Goal: Task Accomplishment & Management: Manage account settings

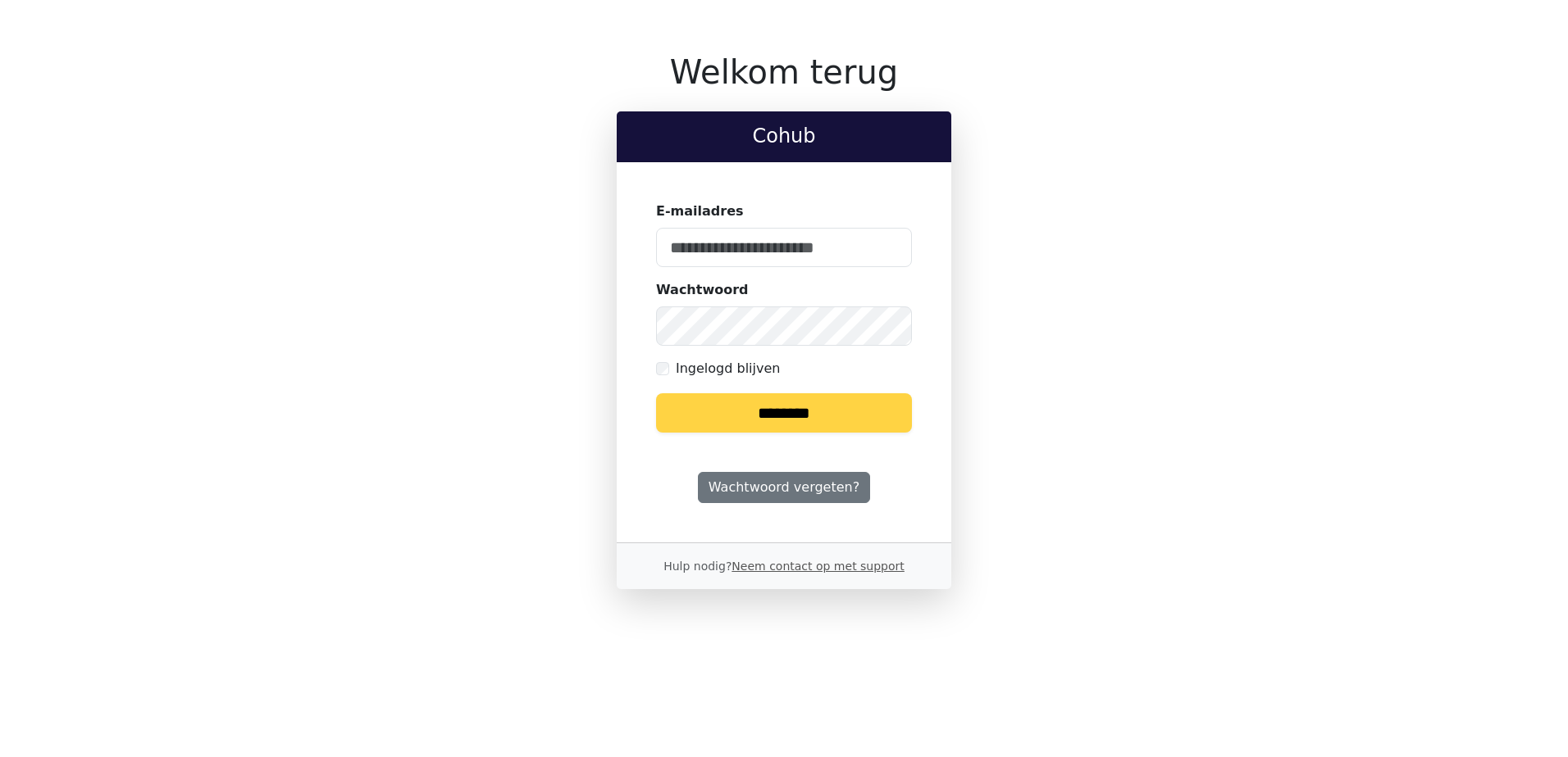
type input "**********"
click at [806, 416] on input "********" at bounding box center [784, 413] width 256 height 40
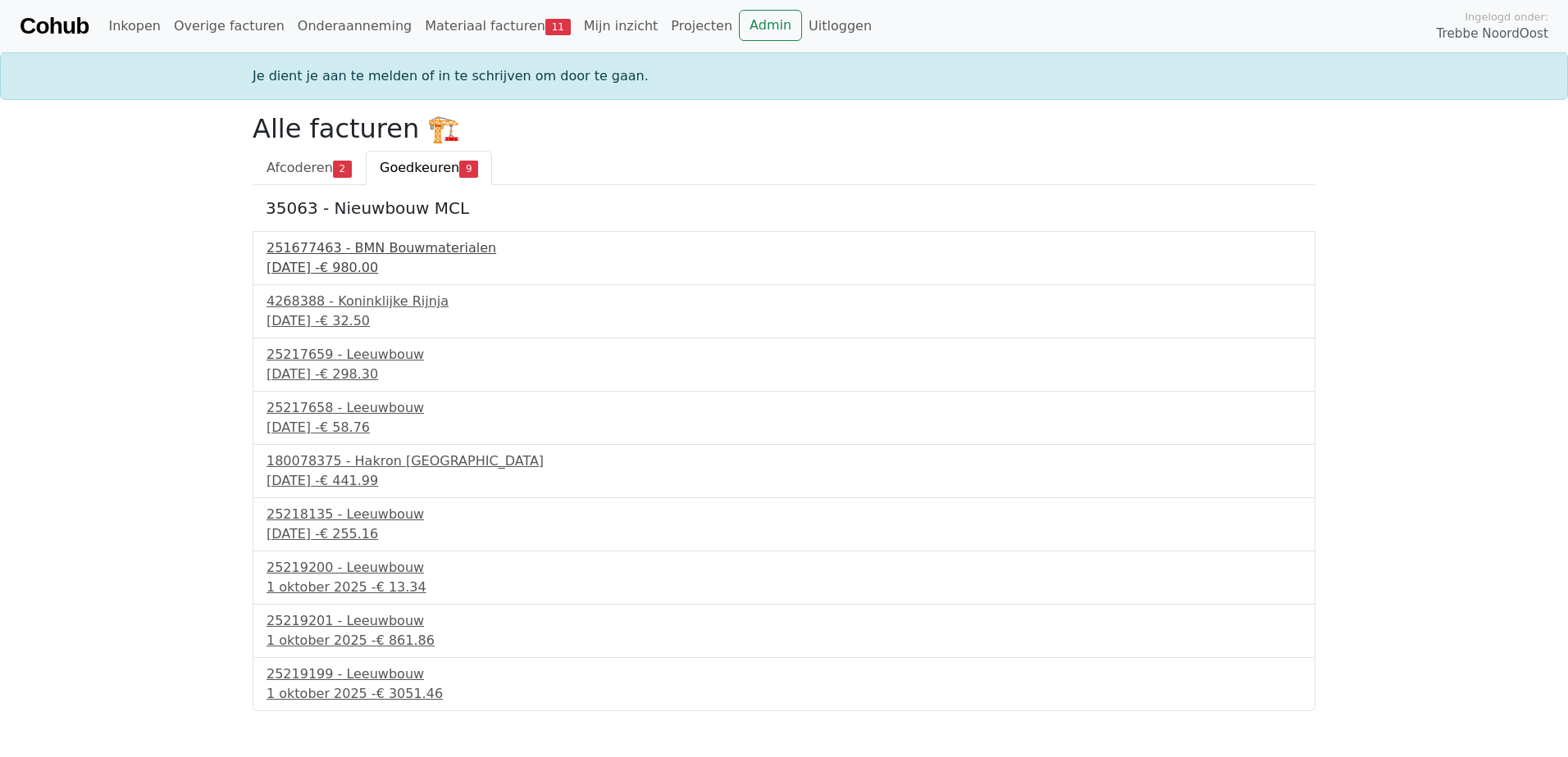
click at [433, 241] on div "251677463 - BMN Bouwmaterialen" at bounding box center [784, 248] width 1035 height 19
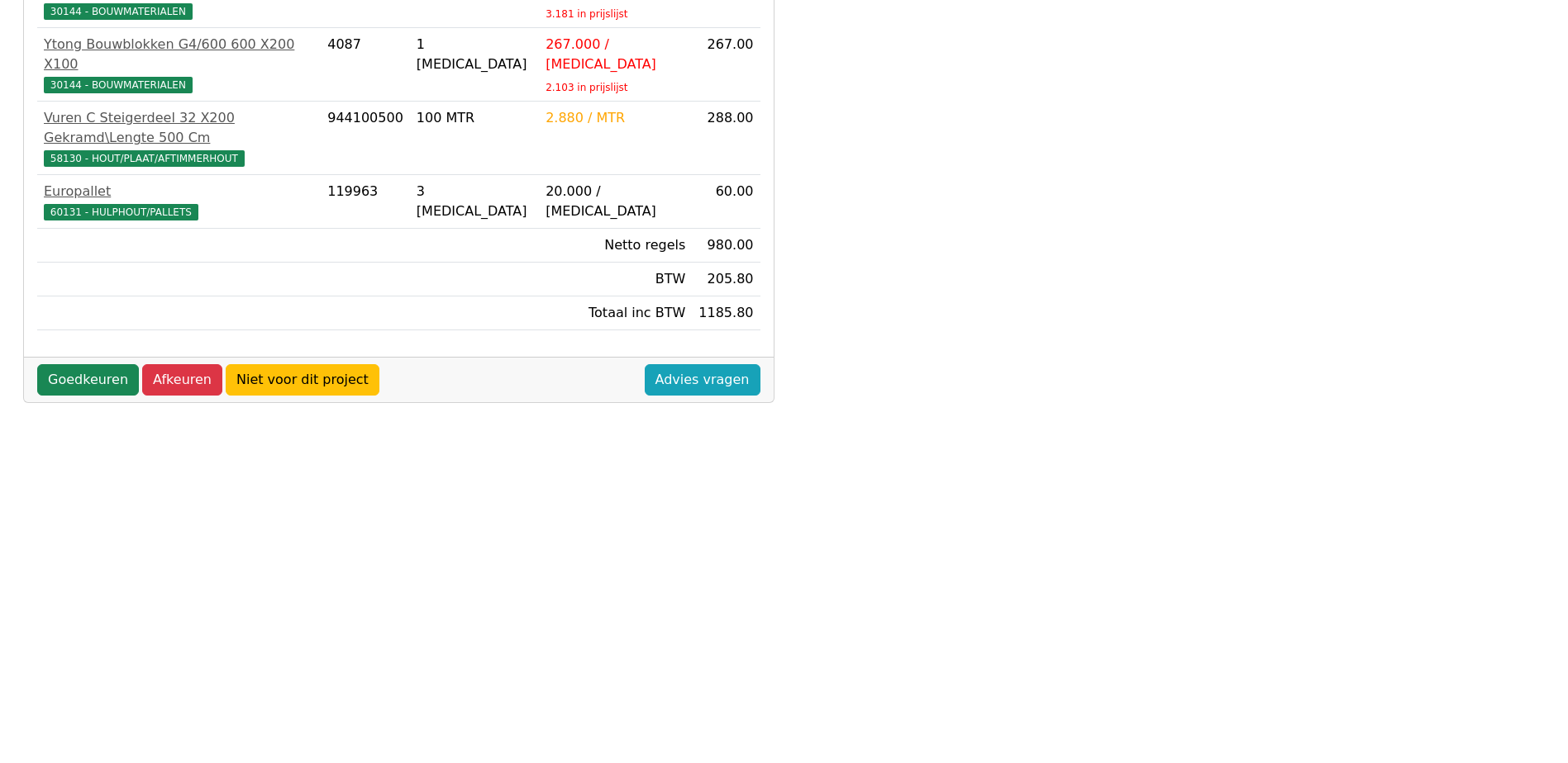
scroll to position [462, 0]
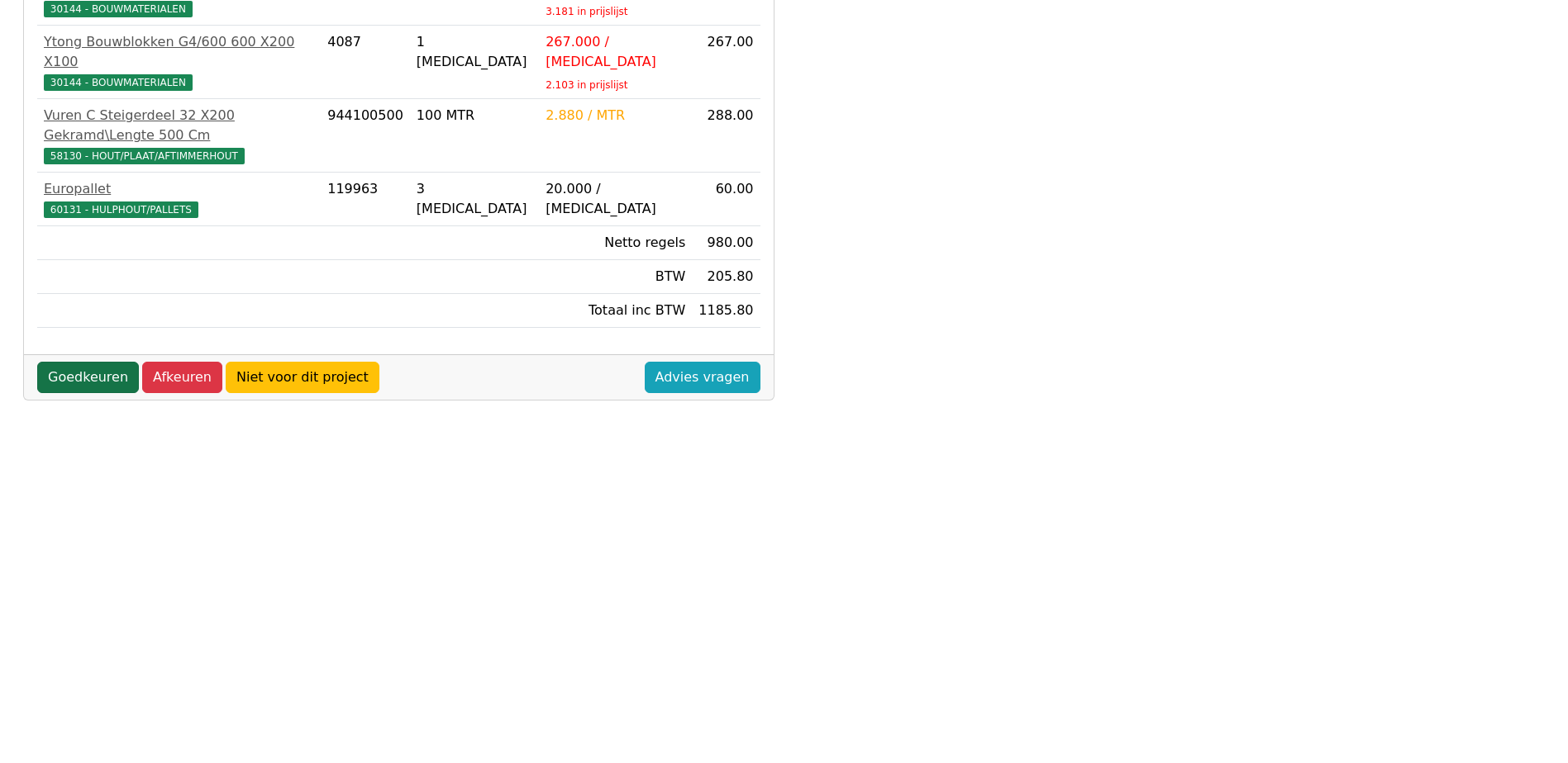
click at [84, 362] on link "Goedkeuren" at bounding box center [88, 377] width 102 height 31
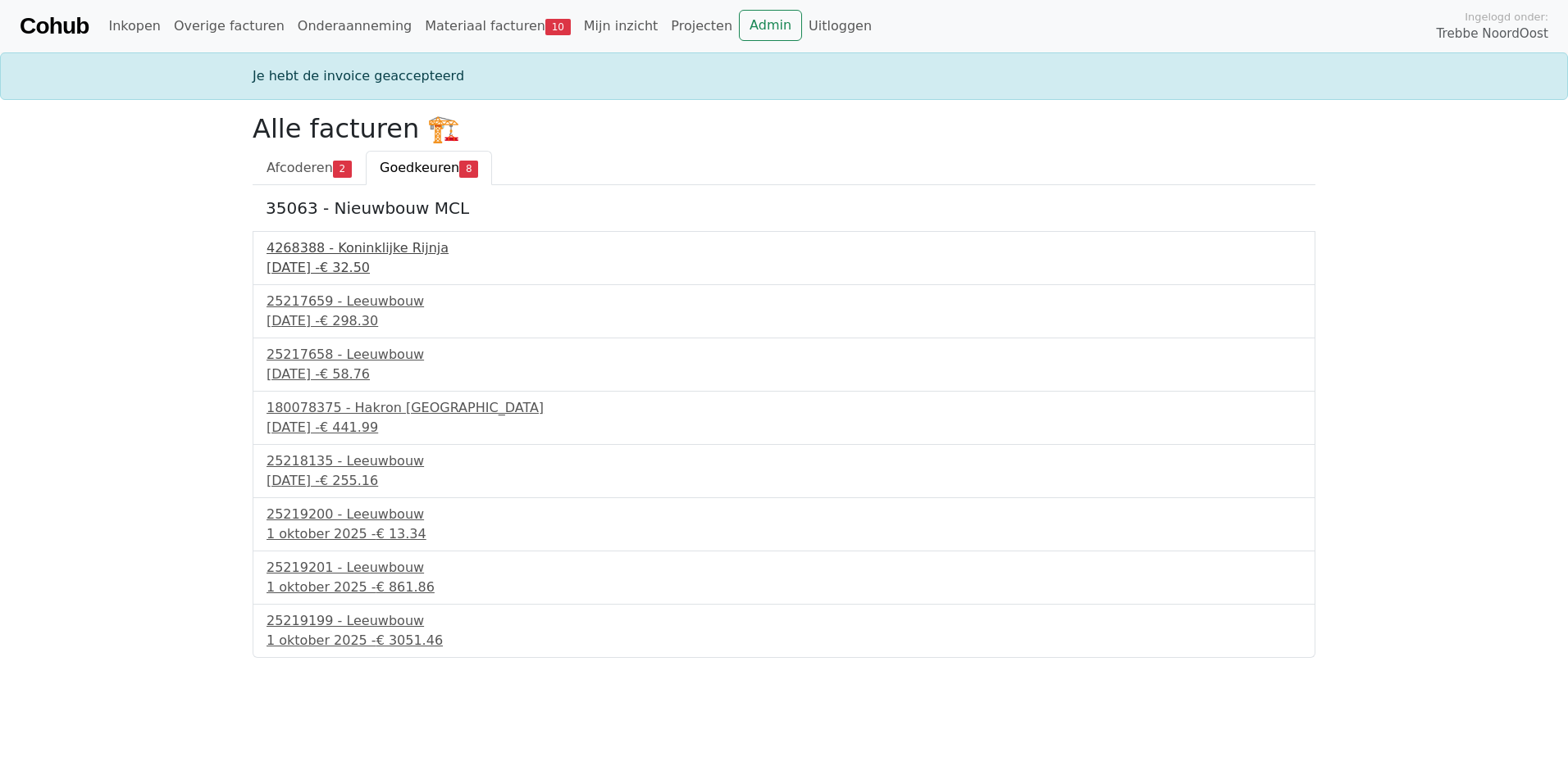
click at [370, 246] on div "4268388 - Koninklijke Rijnja" at bounding box center [784, 248] width 1035 height 19
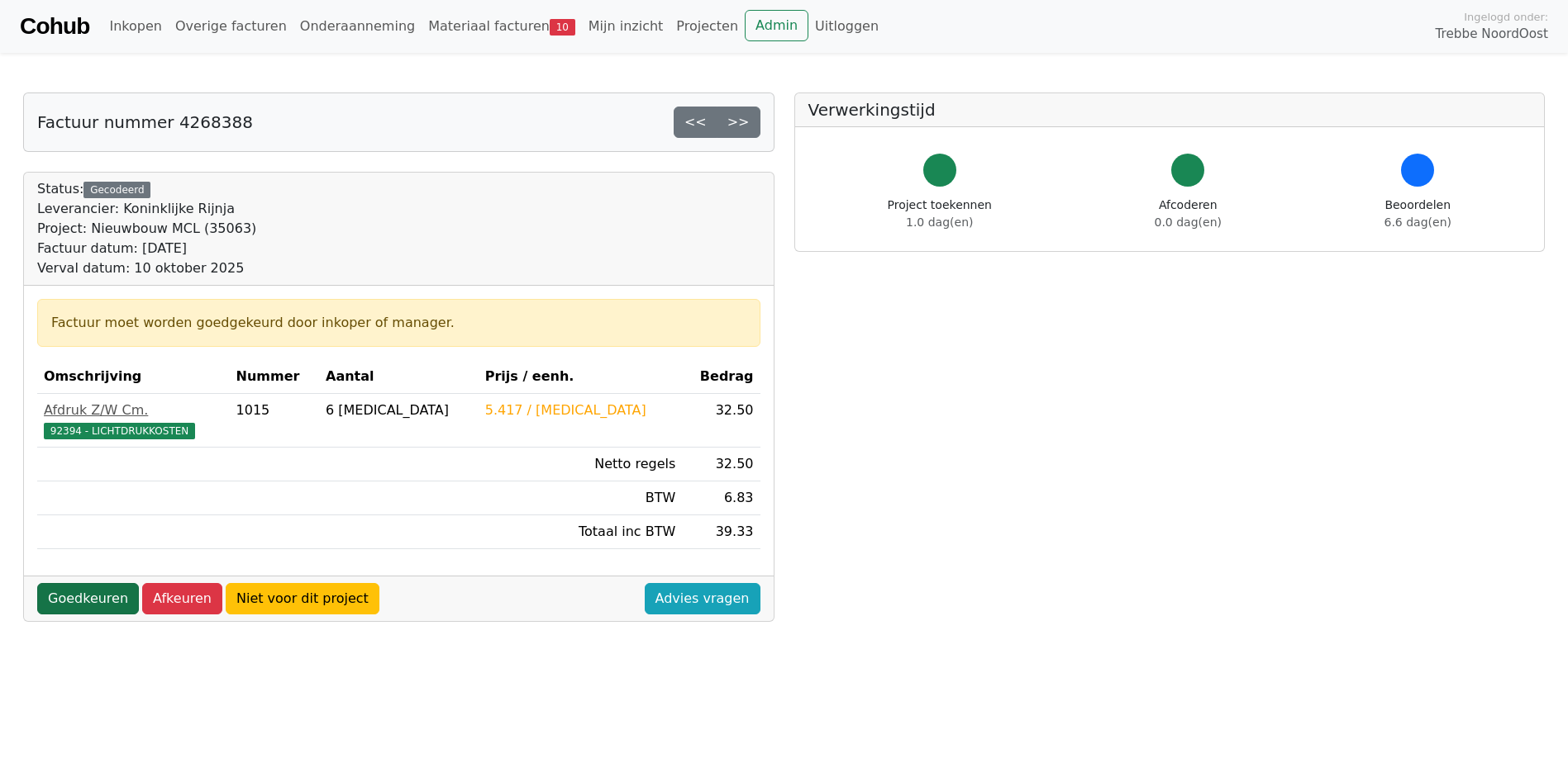
click at [76, 599] on link "Goedkeuren" at bounding box center [88, 599] width 102 height 31
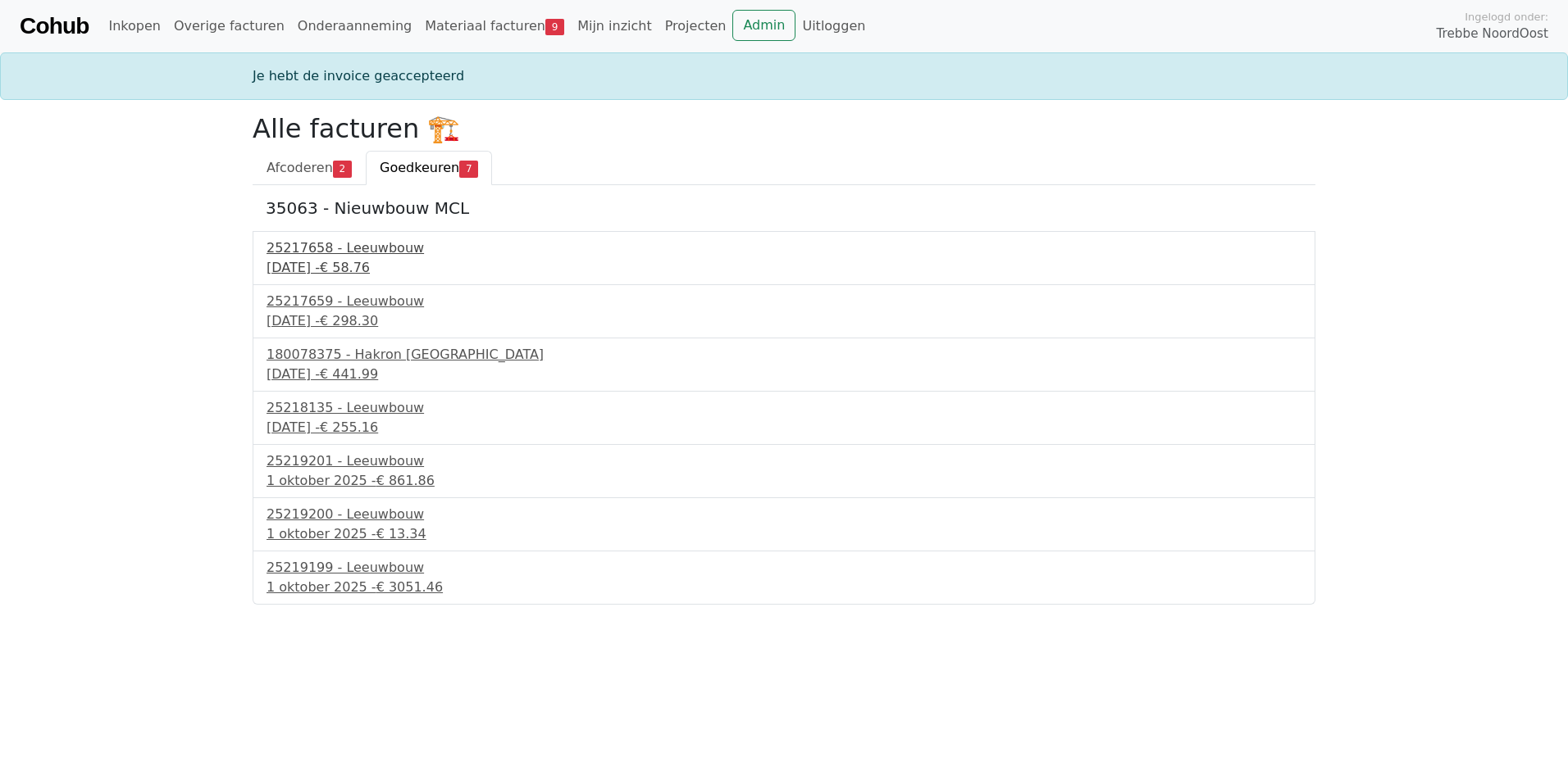
click at [353, 244] on div "25217658 - Leeuwbouw" at bounding box center [784, 248] width 1035 height 19
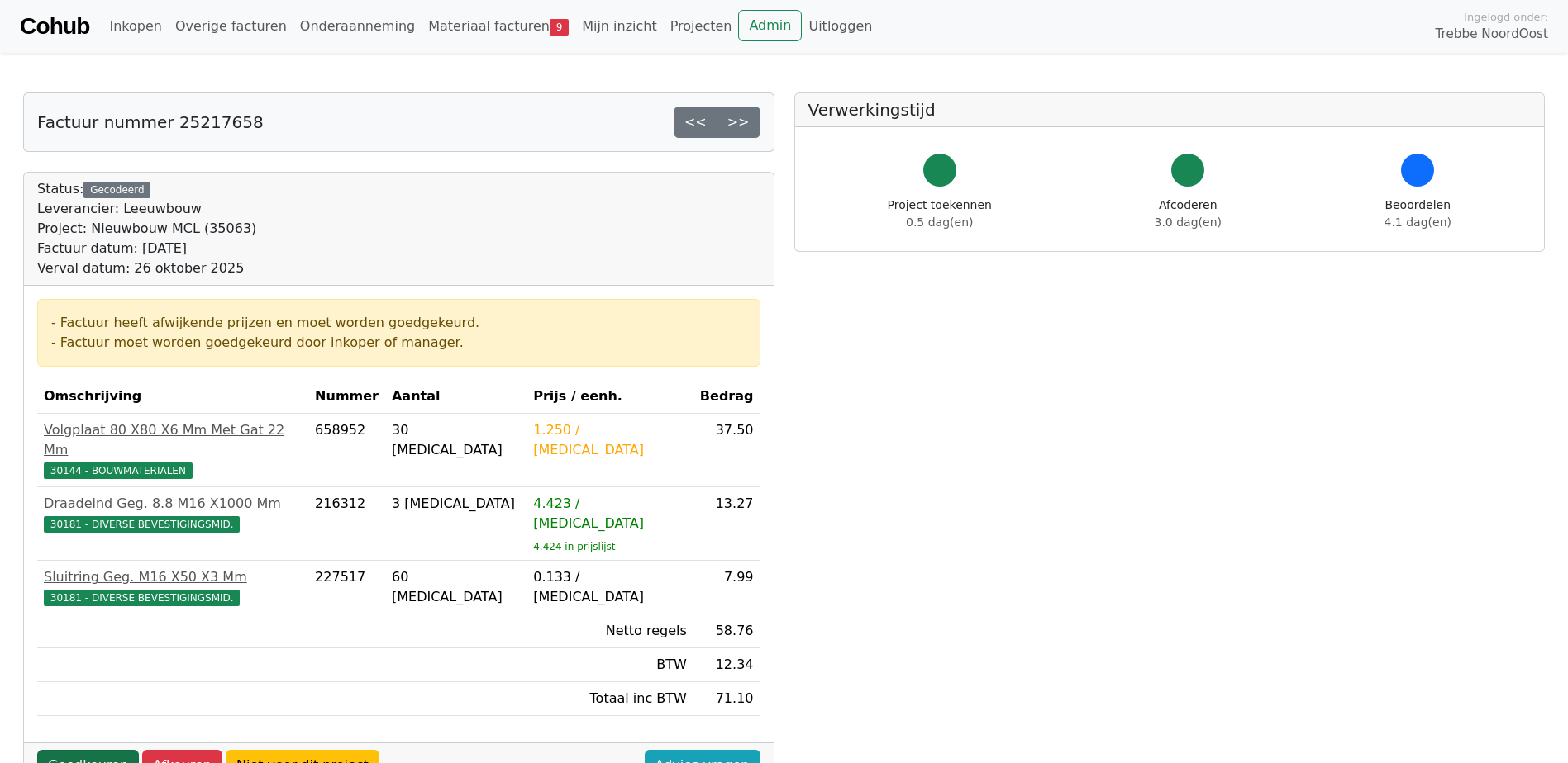
click at [100, 750] on link "Goedkeuren" at bounding box center [88, 766] width 102 height 31
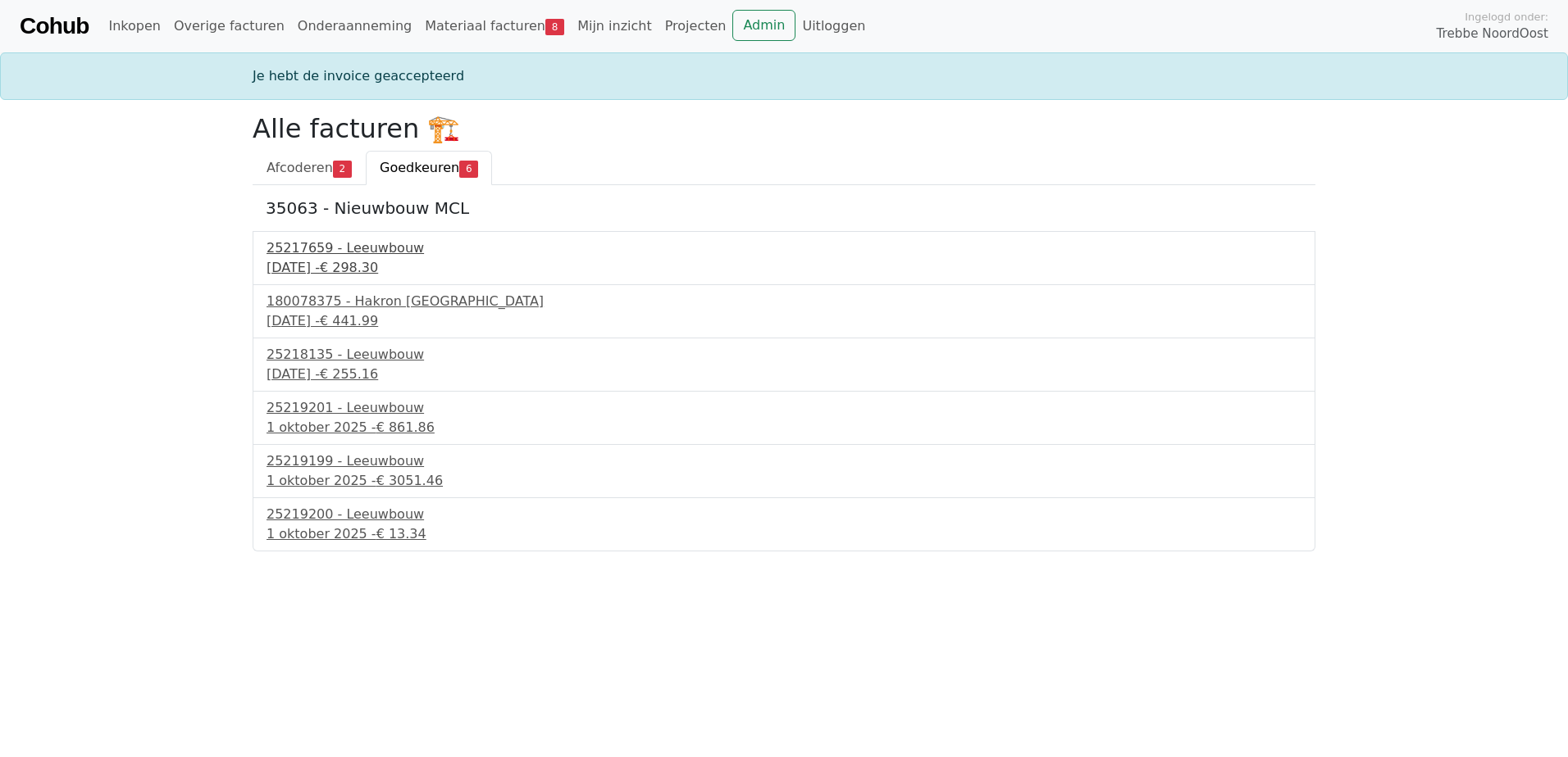
click at [369, 244] on div "25217659 - Leeuwbouw" at bounding box center [784, 248] width 1035 height 19
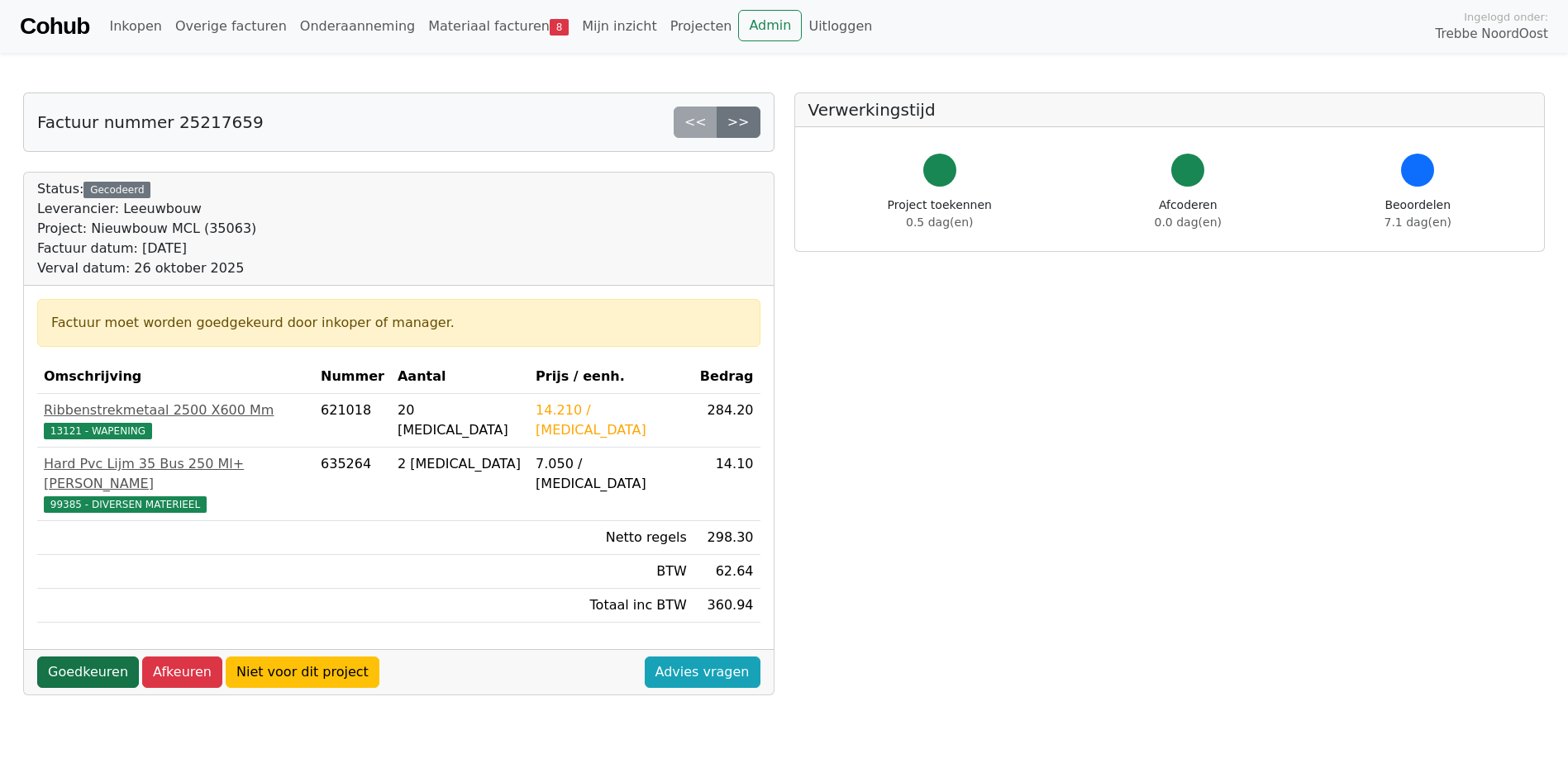
click at [62, 657] on link "Goedkeuren" at bounding box center [88, 672] width 102 height 31
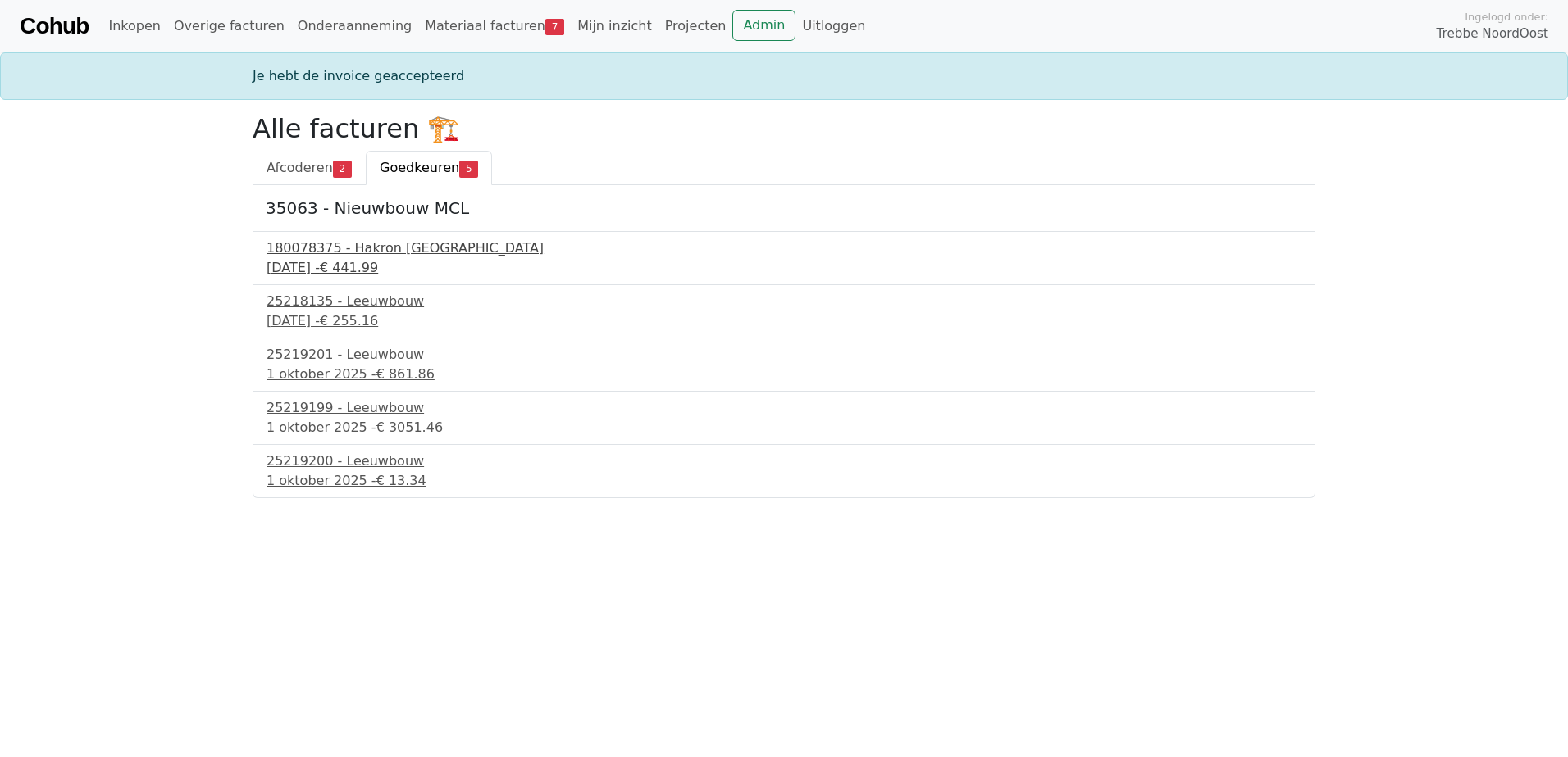
click at [373, 249] on div "180078375 - Hakron [GEOGRAPHIC_DATA]" at bounding box center [784, 248] width 1035 height 19
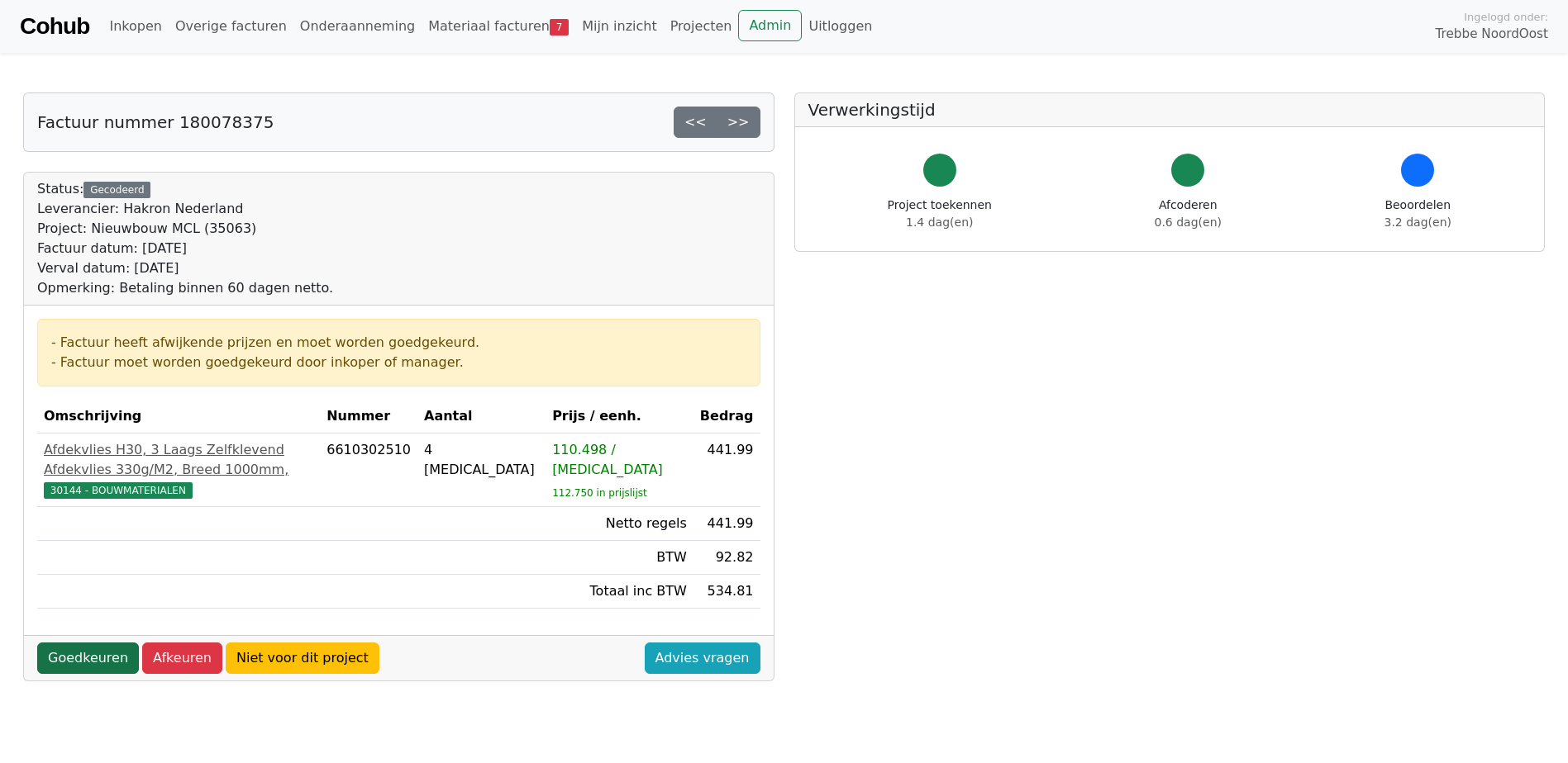
click at [101, 674] on link "Goedkeuren" at bounding box center [88, 658] width 102 height 31
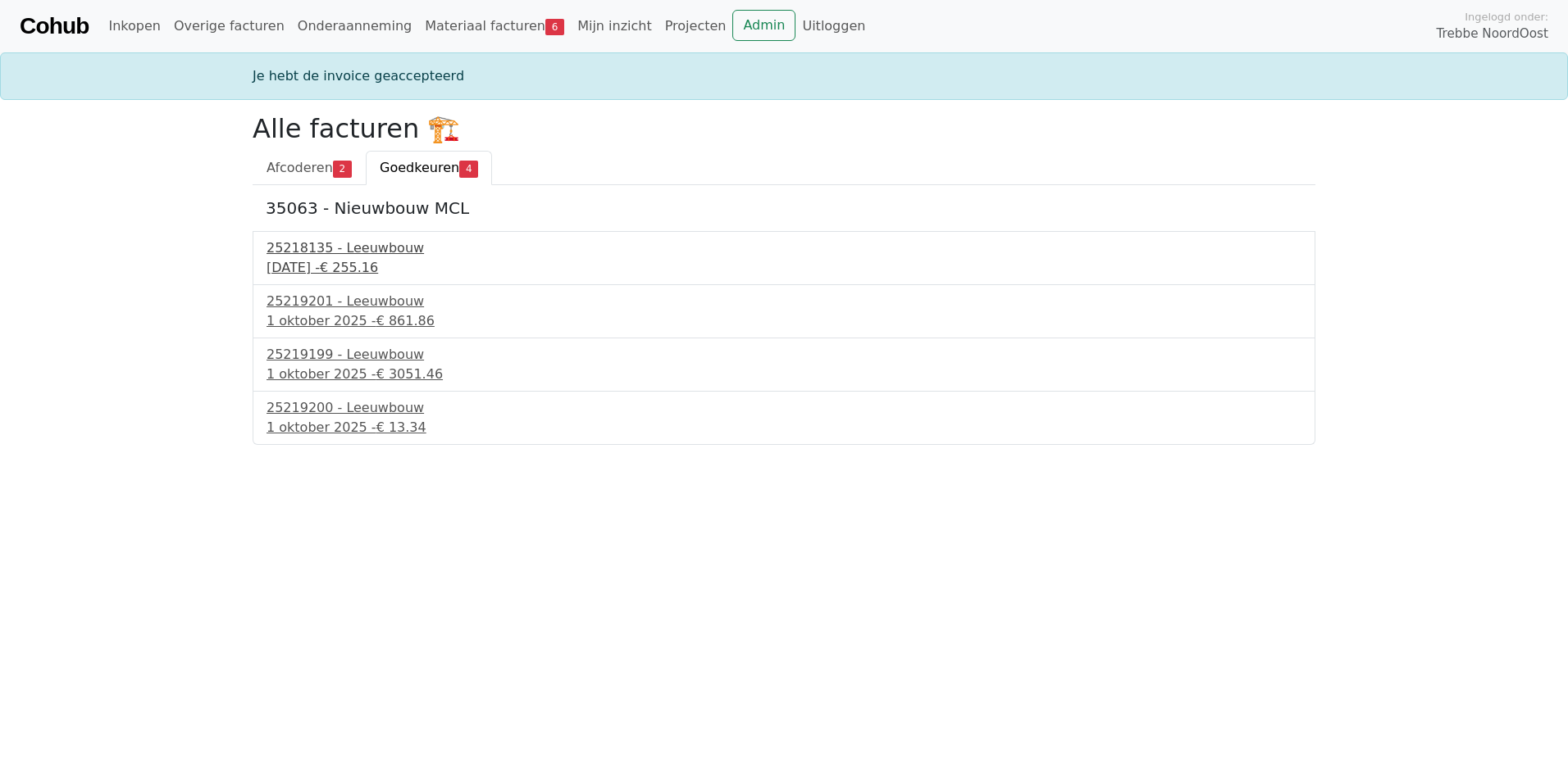
click at [363, 246] on div "25218135 - Leeuwbouw" at bounding box center [784, 248] width 1035 height 19
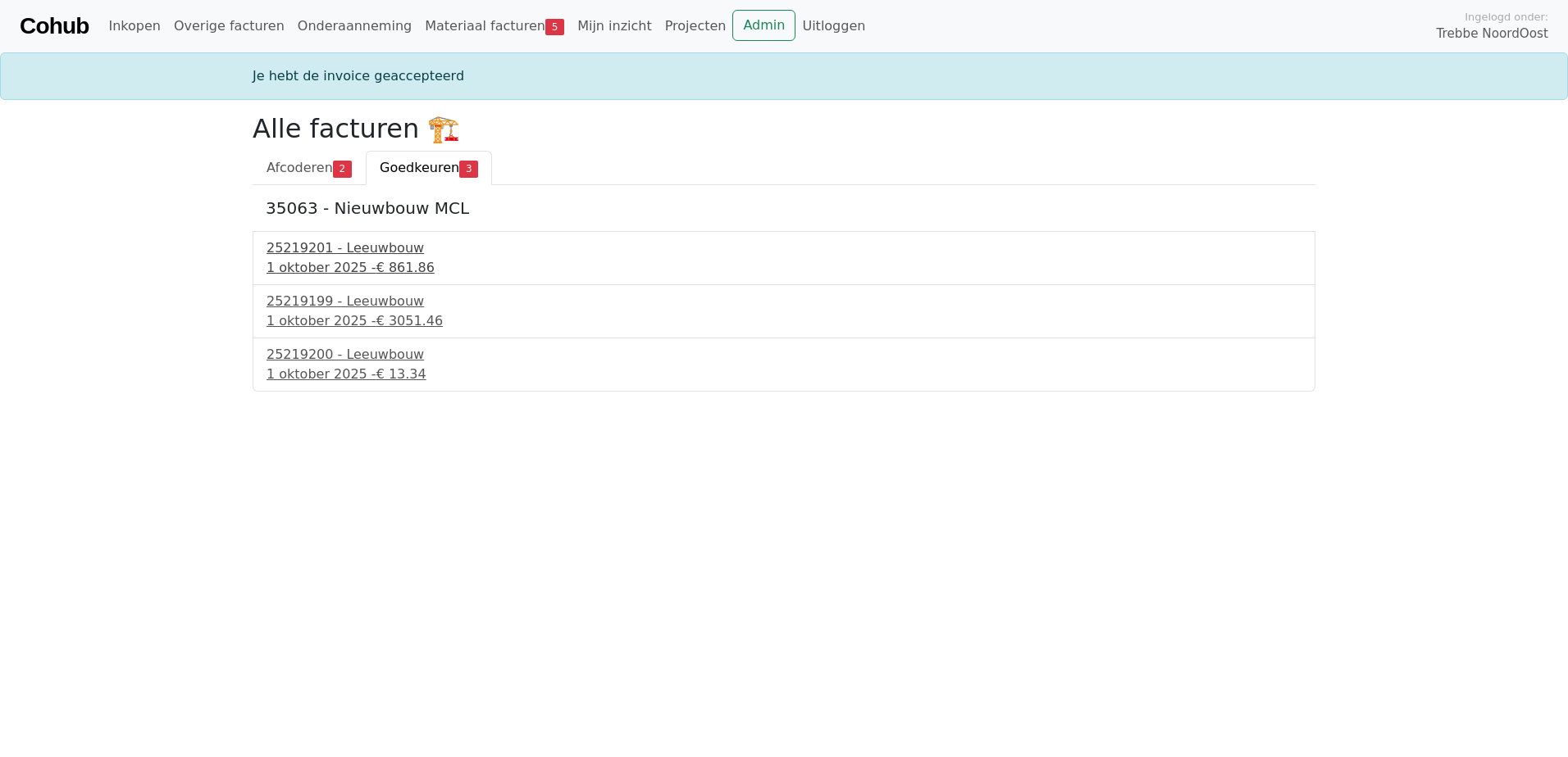
click at [318, 255] on div "25219201 - Leeuwbouw" at bounding box center [784, 248] width 1035 height 19
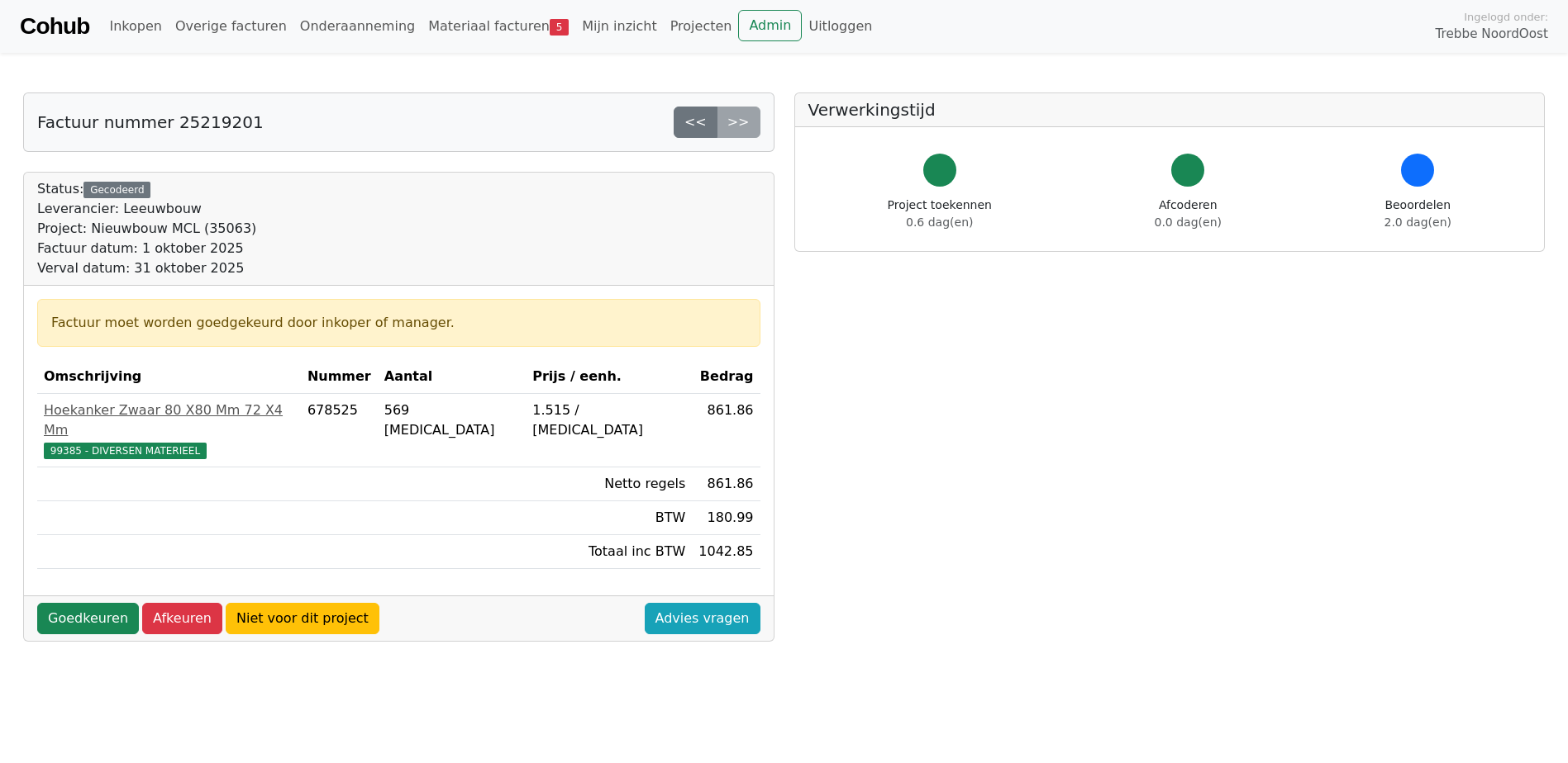
click at [96, 596] on div "Goedkeuren Afkeuren Niet voor dit project Advies vragen" at bounding box center [399, 619] width 750 height 46
click at [91, 603] on link "Goedkeuren" at bounding box center [88, 618] width 102 height 31
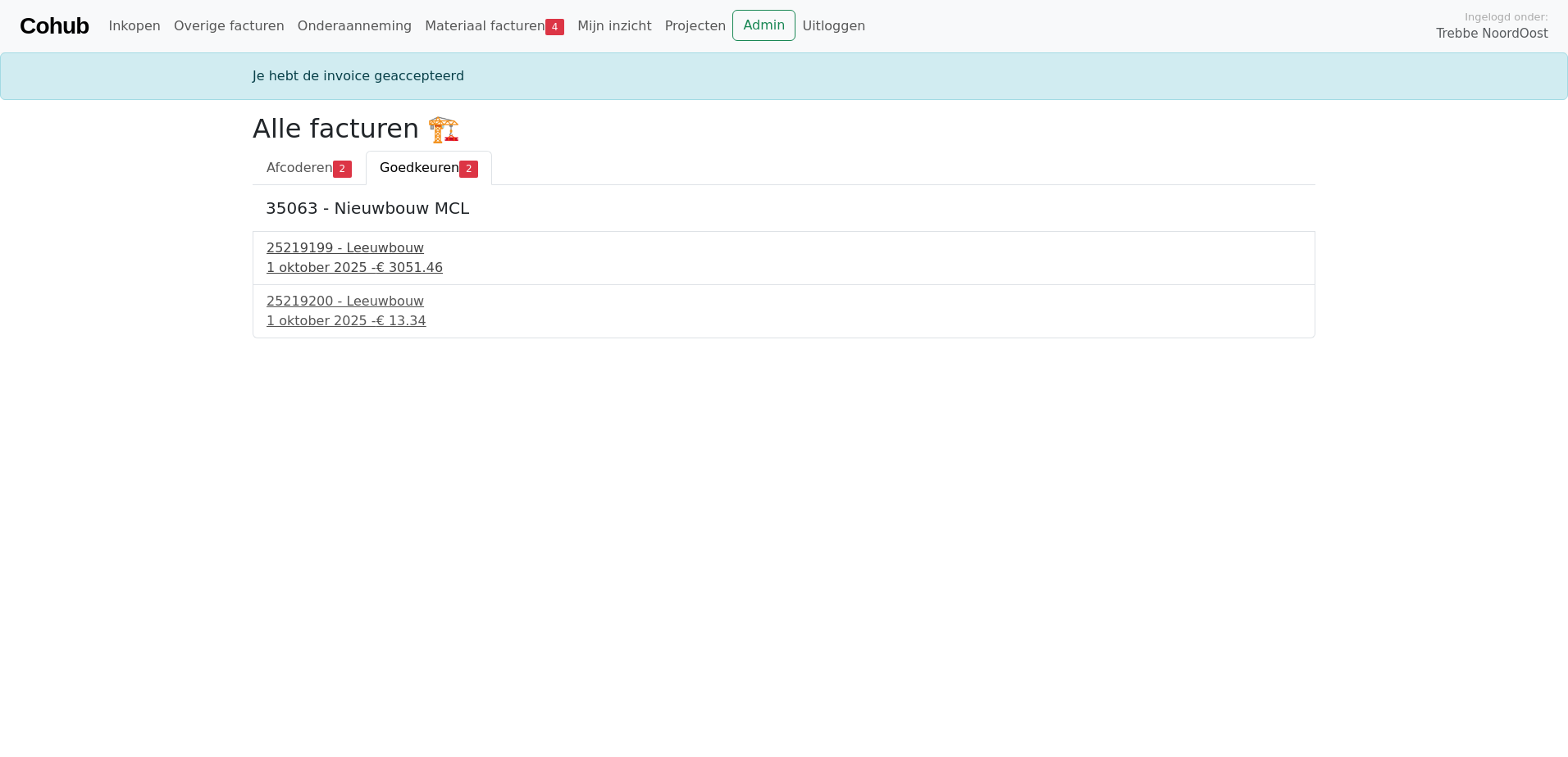
click at [336, 244] on div "25219199 - Leeuwbouw" at bounding box center [784, 248] width 1035 height 19
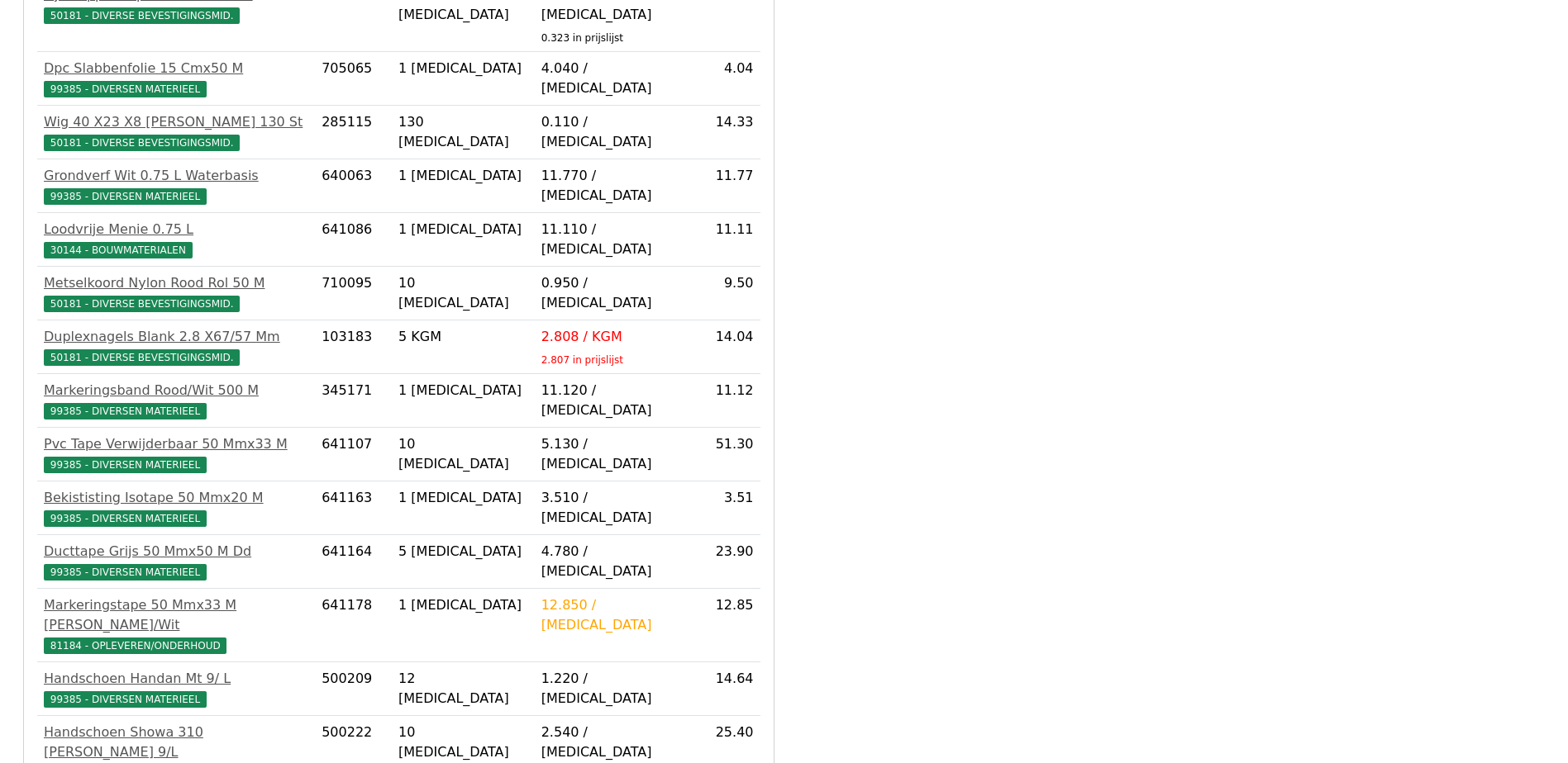
scroll to position [1322, 0]
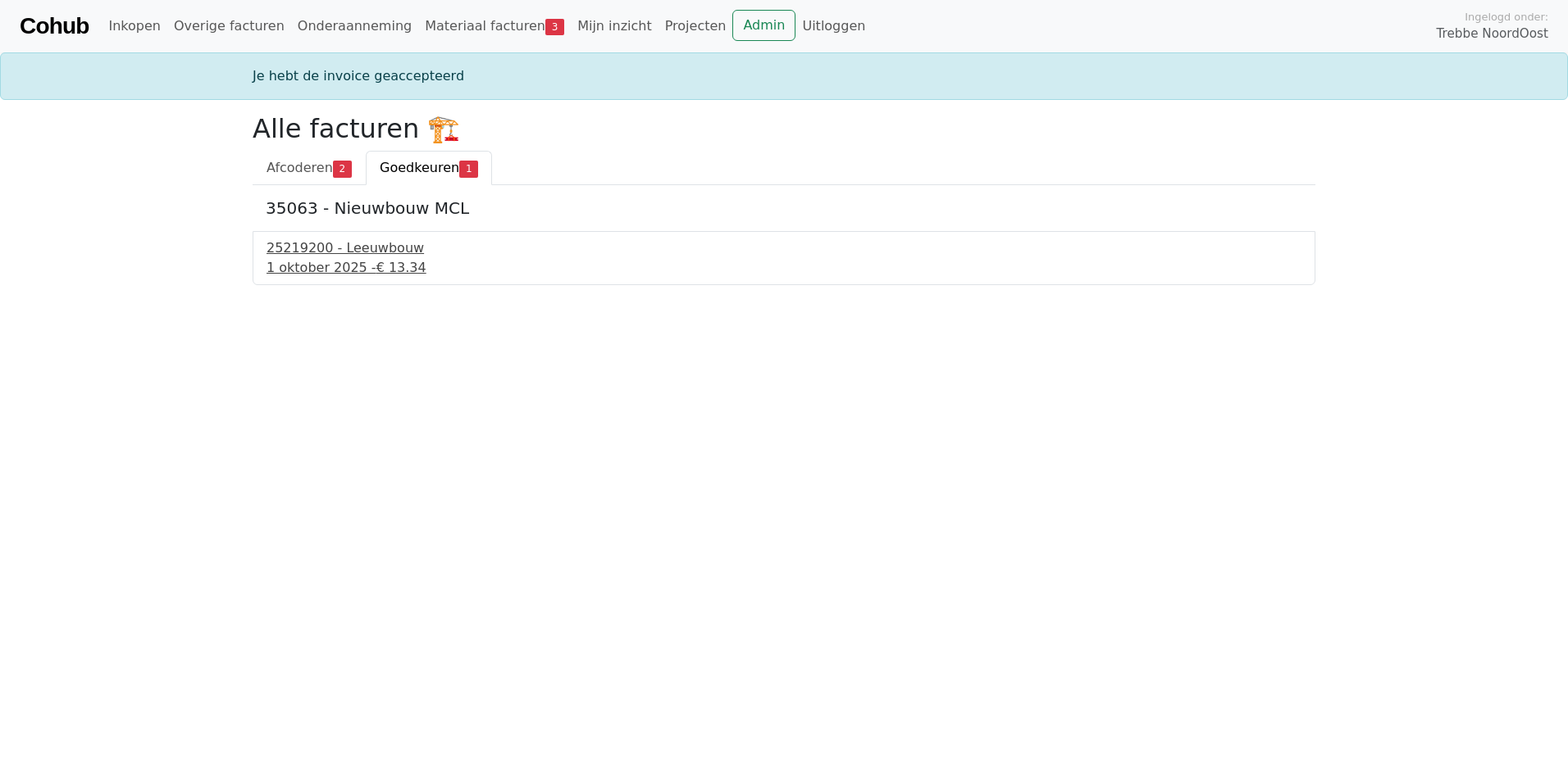
click at [378, 255] on div "25219200 - Leeuwbouw" at bounding box center [784, 248] width 1035 height 19
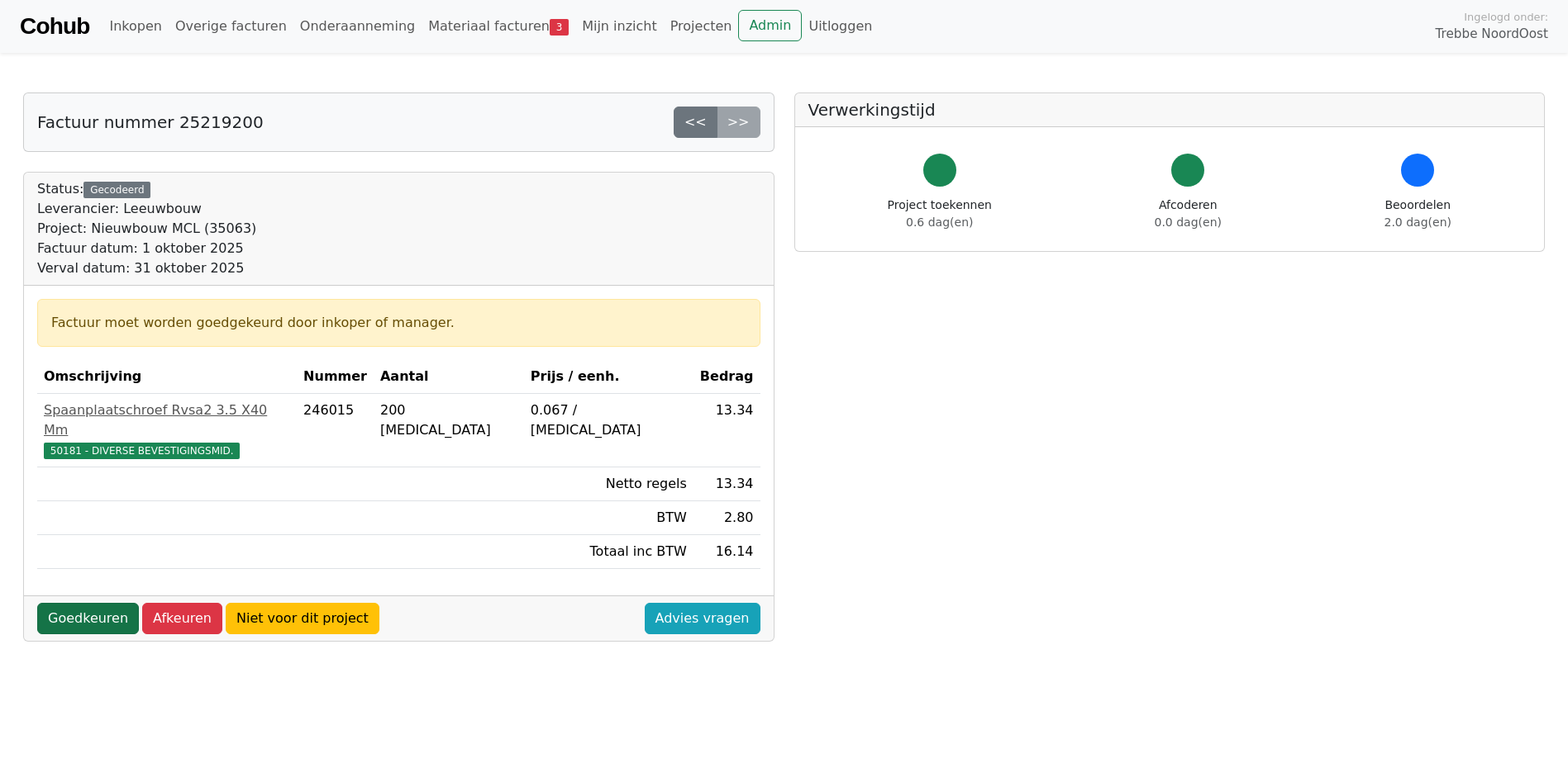
click at [92, 603] on link "Goedkeuren" at bounding box center [88, 618] width 102 height 31
